Goal: Task Accomplishment & Management: Manage account settings

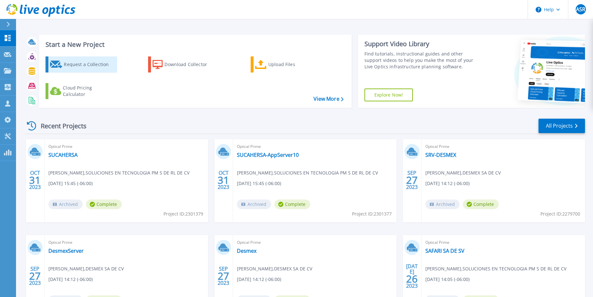
click at [91, 62] on div "Request a Collection" at bounding box center [89, 64] width 51 height 13
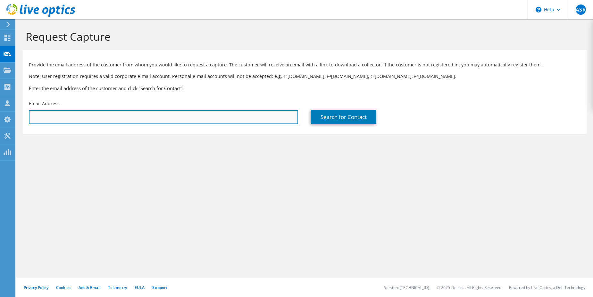
click at [90, 112] on input "text" at bounding box center [163, 117] width 269 height 14
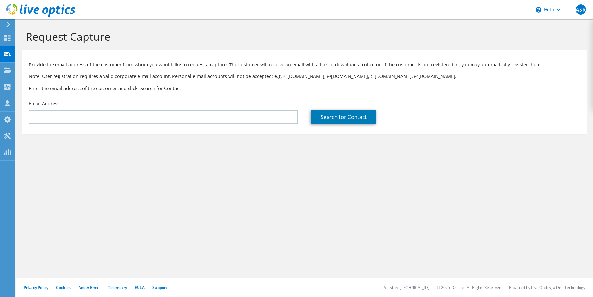
click at [278, 183] on div "Request Capture Provide the email address of the customer from whom you would l…" at bounding box center [304, 158] width 577 height 278
click at [585, 12] on span "ASR" at bounding box center [581, 9] width 10 height 10
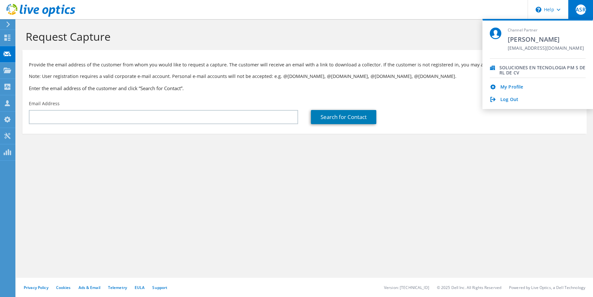
click at [491, 151] on section "Request Capture Provide the email address of the customer from whom you would l…" at bounding box center [304, 92] width 577 height 146
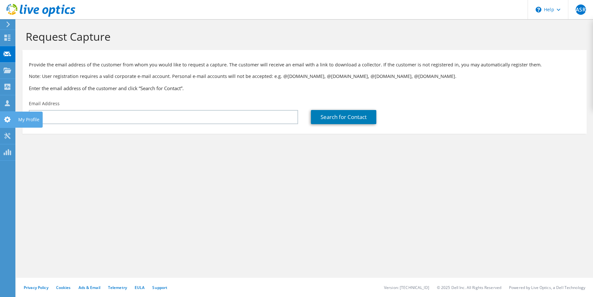
click at [8, 118] on use at bounding box center [7, 119] width 6 height 6
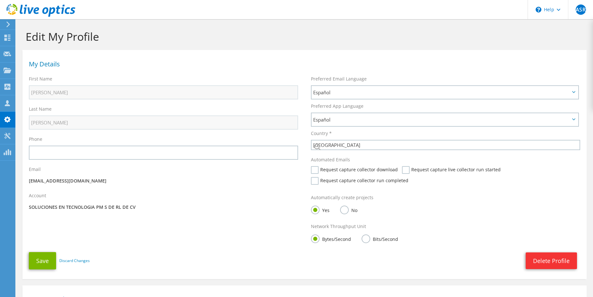
select select "151"
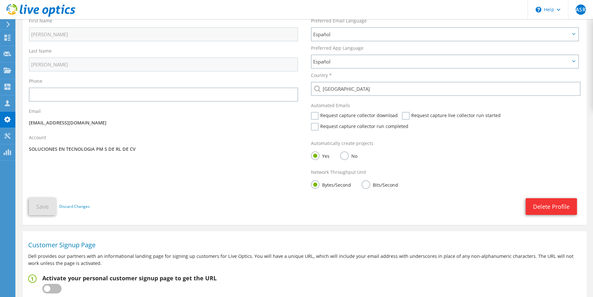
scroll to position [117, 0]
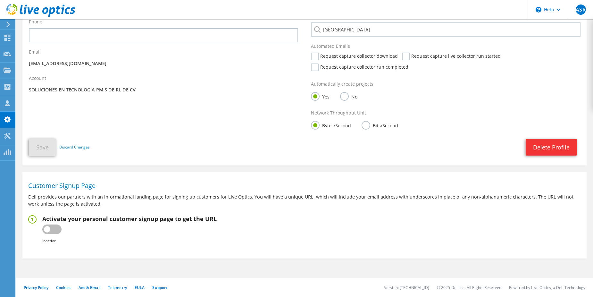
click at [52, 229] on label at bounding box center [51, 229] width 19 height 10
click at [0, 0] on input "checkbox" at bounding box center [0, 0] width 0 height 0
type input "https://app.liveoptics.com/signup/asilva_sotecpm_com"
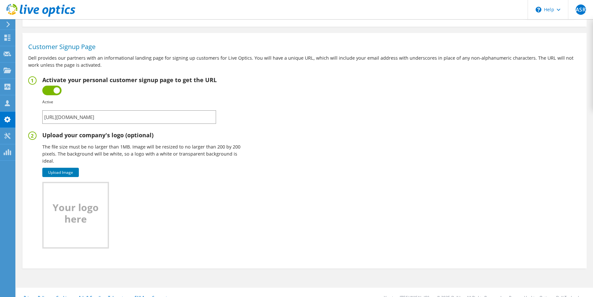
scroll to position [266, 0]
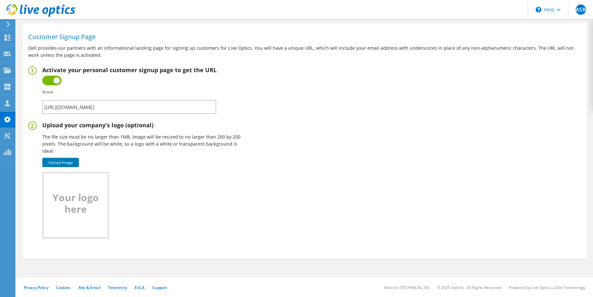
click at [186, 107] on input "https://app.liveoptics.com/signup/asilva_sotecpm_com" at bounding box center [129, 106] width 174 height 13
click at [236, 190] on div "Upload Image Uploaded file type is not supported. Uploaded file must not exceed…" at bounding box center [142, 198] width 200 height 79
click at [49, 77] on label at bounding box center [51, 81] width 19 height 10
click at [0, 0] on input "checkbox" at bounding box center [0, 0] width 0 height 0
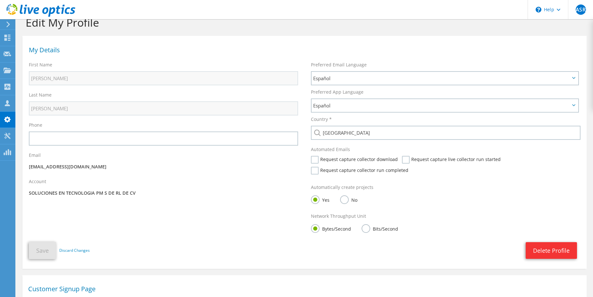
scroll to position [0, 0]
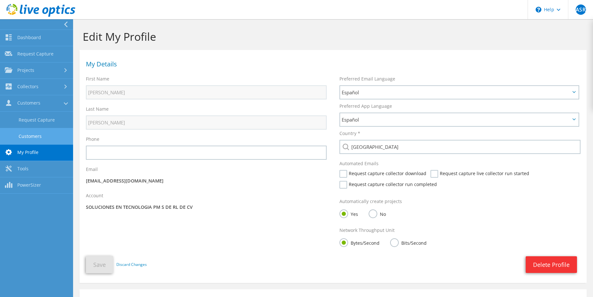
click at [38, 135] on link "Customers" at bounding box center [36, 136] width 73 height 16
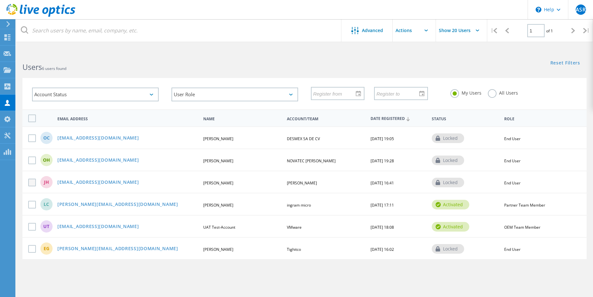
click at [33, 183] on label at bounding box center [33, 183] width 10 height 8
click at [0, 0] on input "checkbox" at bounding box center [0, 0] width 0 height 0
click at [113, 183] on link "jhernandez@grupoacceon.com" at bounding box center [98, 182] width 82 height 5
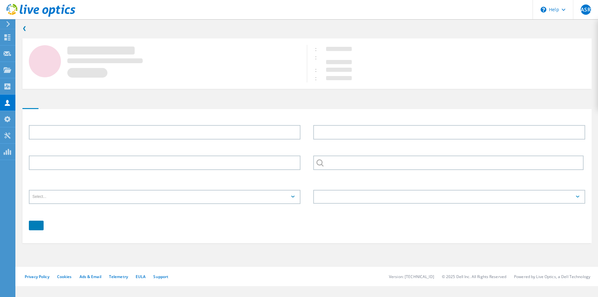
type input "Julio Cesar"
type input "Hernandez"
type input "Julio DEMO"
type input "Español"
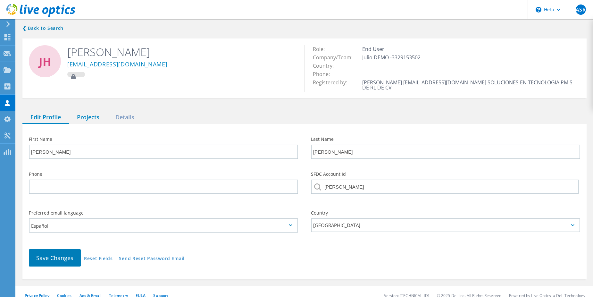
click at [94, 114] on div "Projects" at bounding box center [88, 117] width 38 height 13
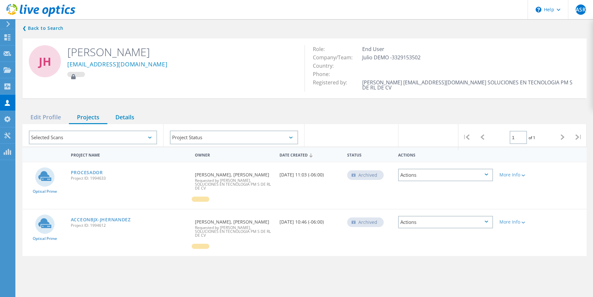
click at [129, 116] on div "Details" at bounding box center [124, 117] width 35 height 13
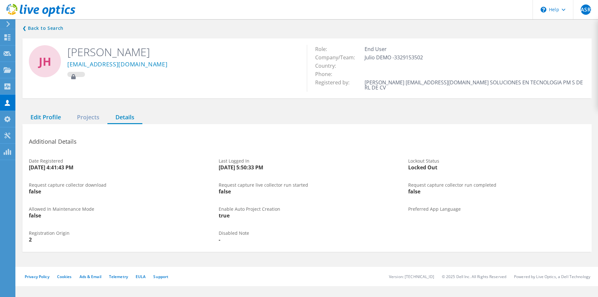
click at [56, 113] on div "Edit Profile" at bounding box center [45, 117] width 46 height 13
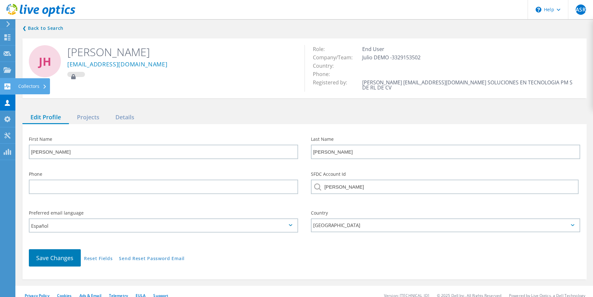
click at [8, 87] on icon at bounding box center [8, 86] width 8 height 6
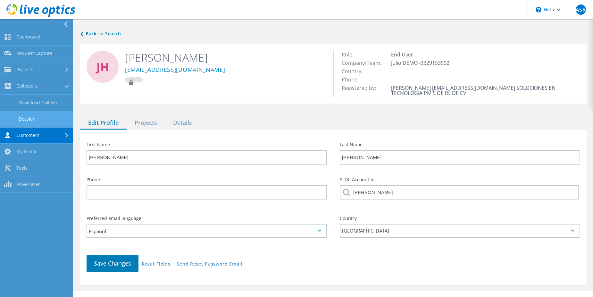
click at [40, 117] on link "Dossier" at bounding box center [36, 119] width 73 height 16
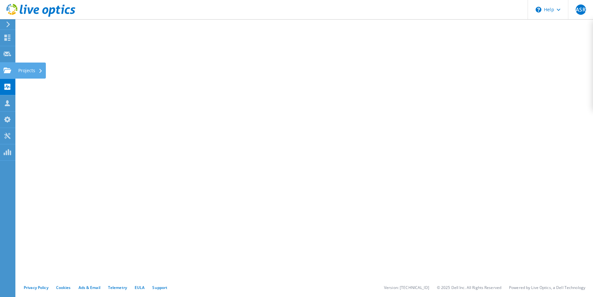
click at [10, 69] on icon at bounding box center [8, 70] width 8 height 6
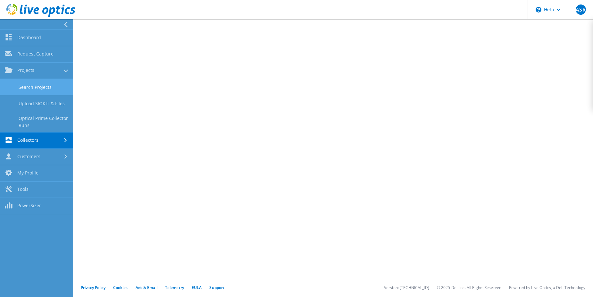
click at [48, 82] on link "Search Projects" at bounding box center [36, 87] width 73 height 16
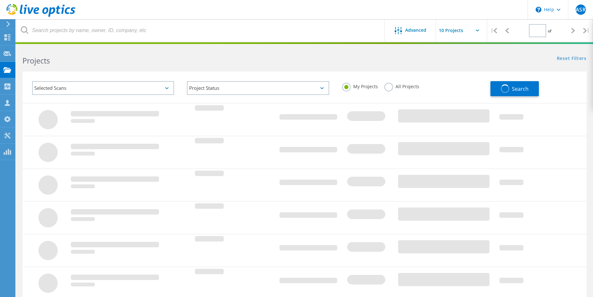
type input "1"
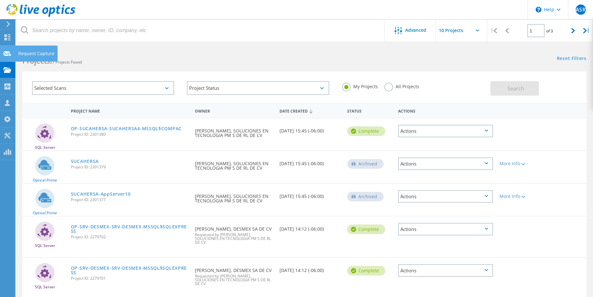
click at [33, 54] on div "Request Capture" at bounding box center [36, 53] width 36 height 4
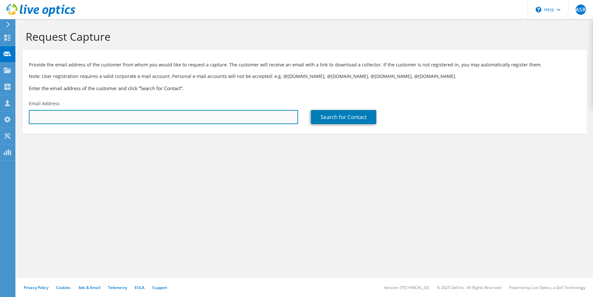
click at [118, 115] on input "text" at bounding box center [163, 117] width 269 height 14
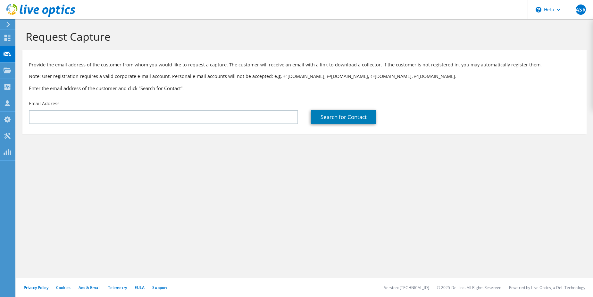
click at [207, 180] on div "Request Capture Provide the email address of the customer from whom you would l…" at bounding box center [304, 158] width 577 height 278
